Goal: Find specific page/section: Find specific page/section

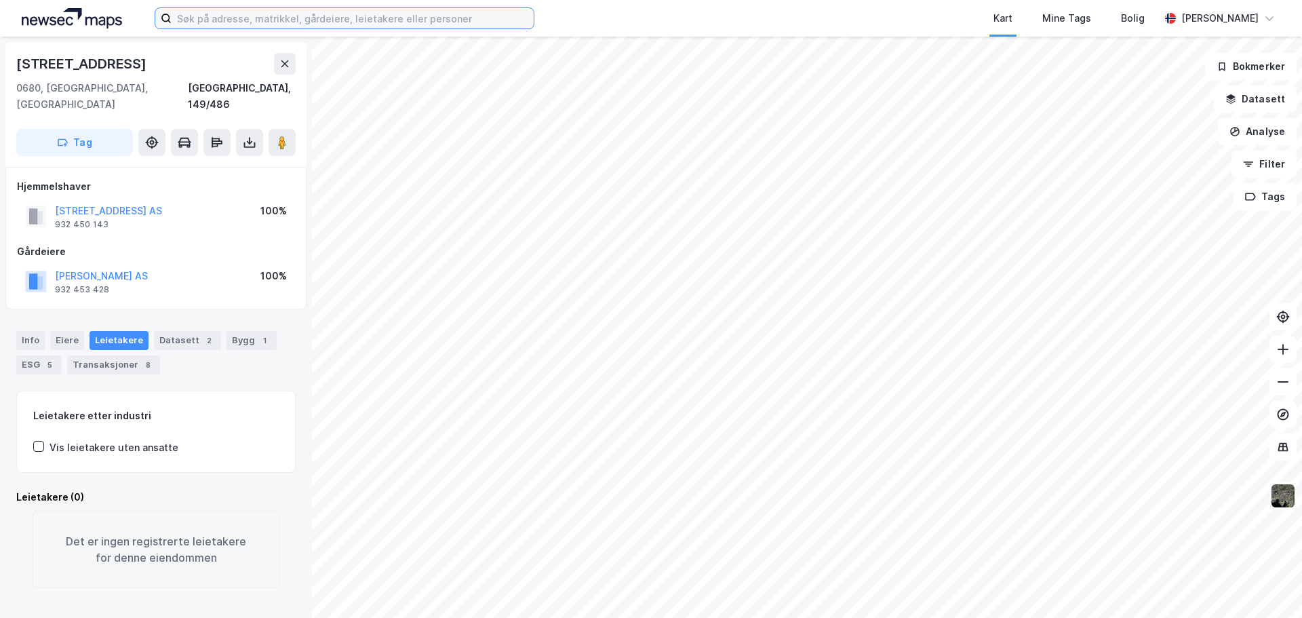
click at [261, 22] on input at bounding box center [353, 18] width 362 height 20
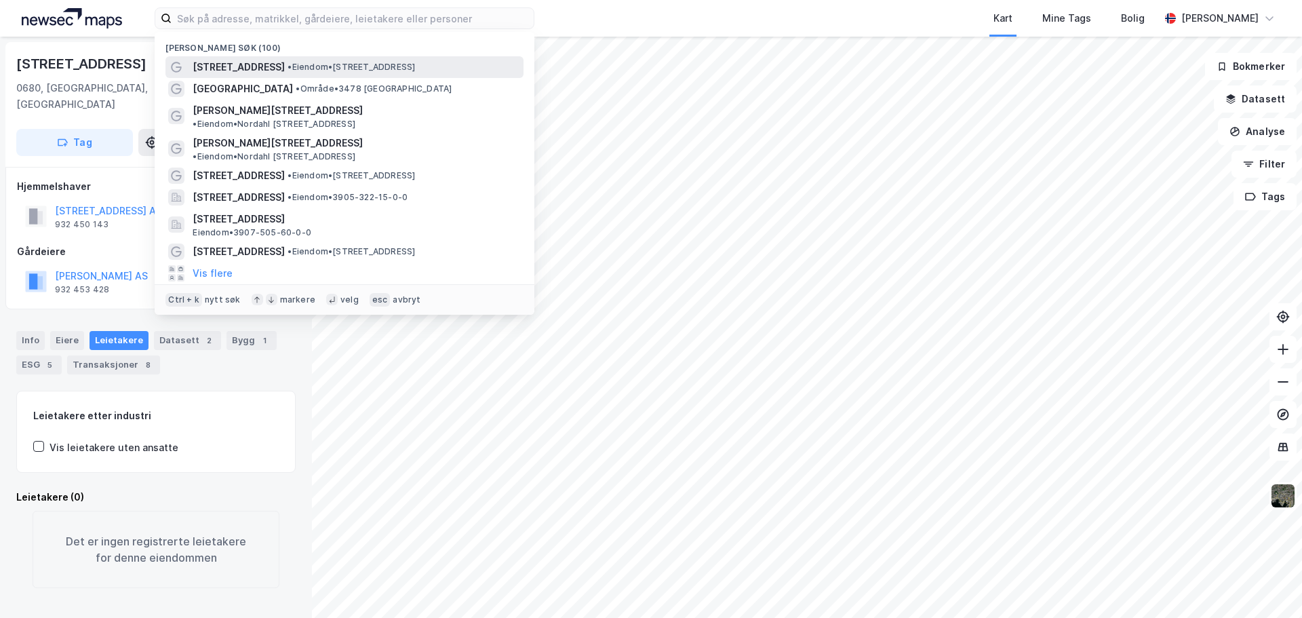
click at [258, 57] on div "[STREET_ADDRESS] • Eiendom • [STREET_ADDRESS]" at bounding box center [345, 67] width 358 height 22
